Goal: Transaction & Acquisition: Purchase product/service

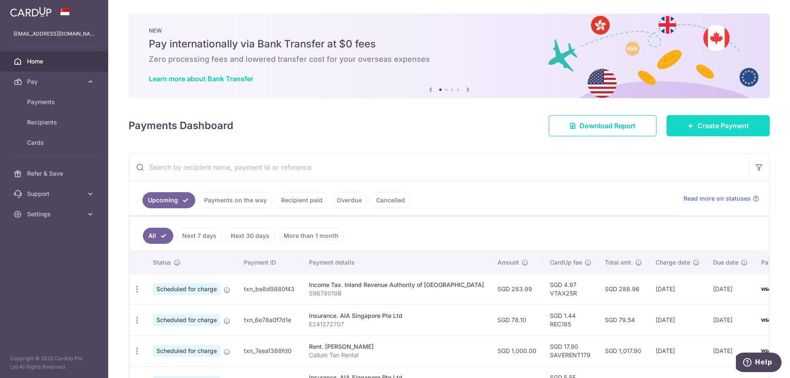
click at [735, 128] on span "Create Payment" at bounding box center [724, 126] width 52 height 10
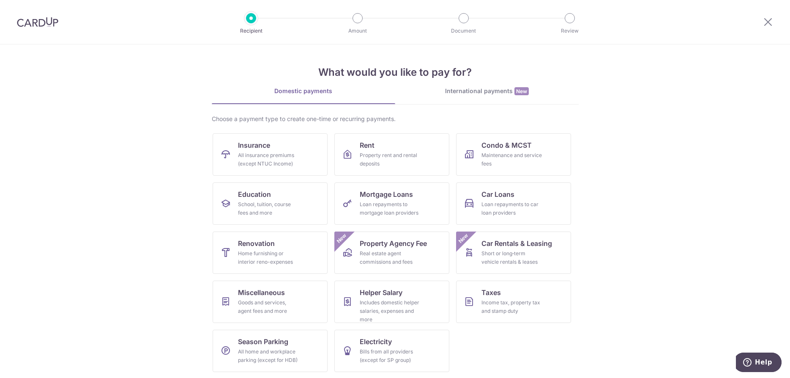
scroll to position [1, 0]
click at [285, 199] on div "School, tuition, course fees and more" at bounding box center [268, 207] width 61 height 17
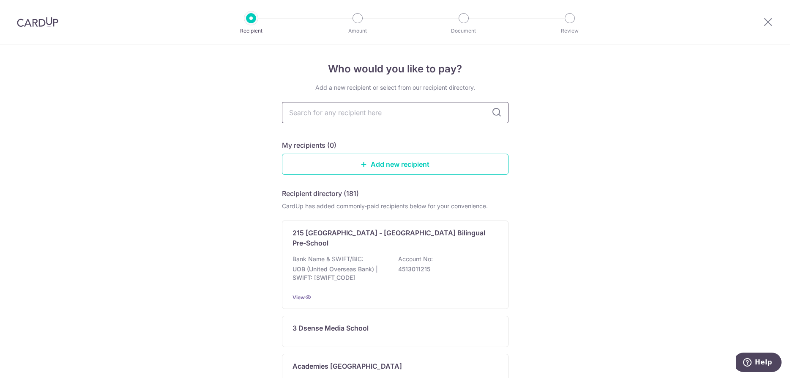
click at [380, 111] on input "text" at bounding box center [395, 112] width 227 height 21
type input "ngee"
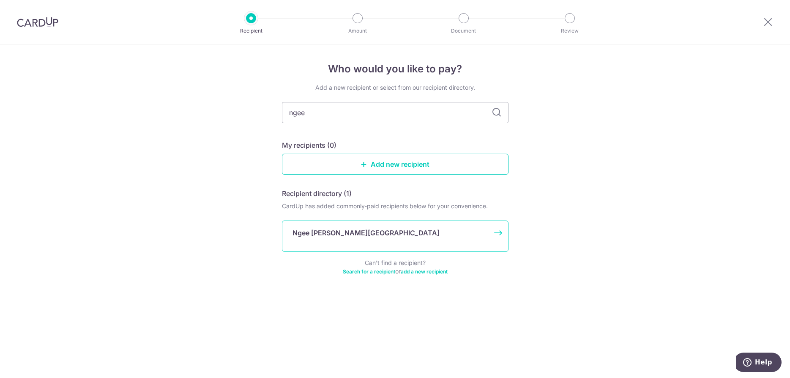
click at [362, 243] on div "Ngee [PERSON_NAME][GEOGRAPHIC_DATA]" at bounding box center [395, 235] width 227 height 31
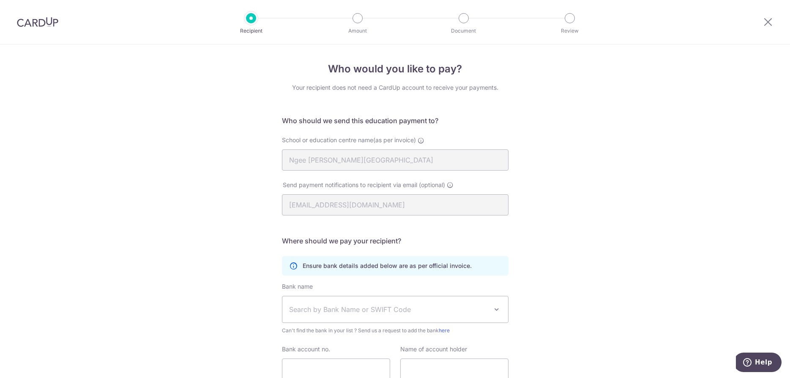
click at [247, 19] on div at bounding box center [251, 18] width 10 height 10
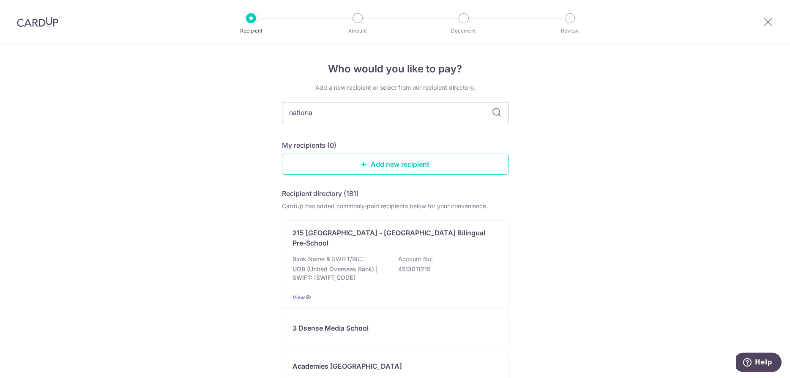
type input "national"
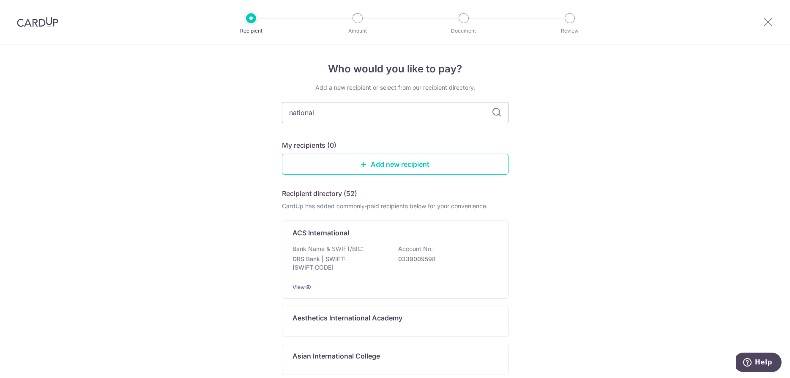
click at [420, 104] on input "national" at bounding box center [395, 112] width 227 height 21
type input "national unive"
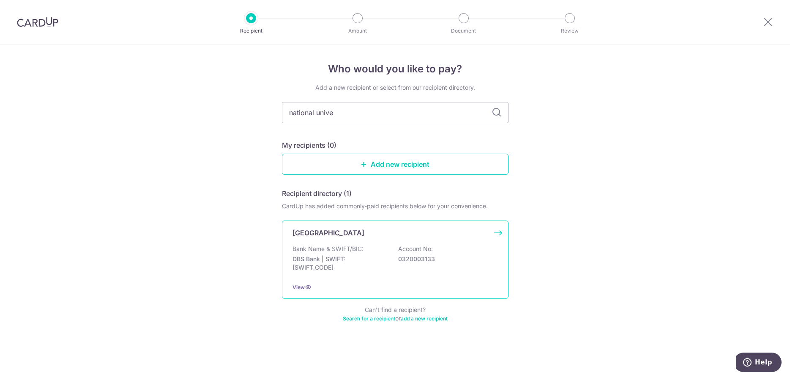
click at [365, 232] on p "National University Of Singapore" at bounding box center [329, 233] width 72 height 10
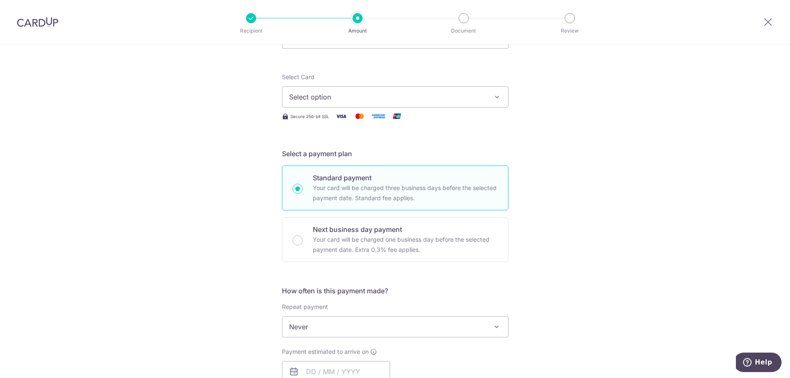
scroll to position [44, 0]
